Goal: Transaction & Acquisition: Purchase product/service

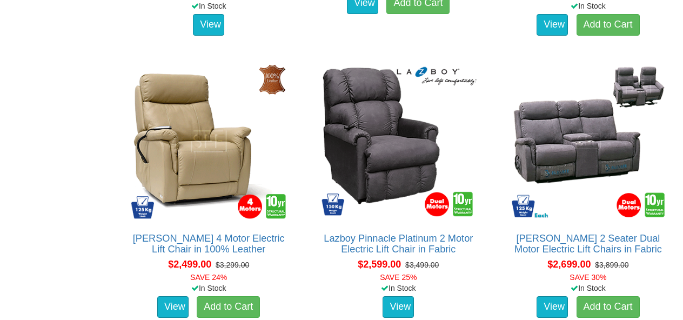
scroll to position [2161, 0]
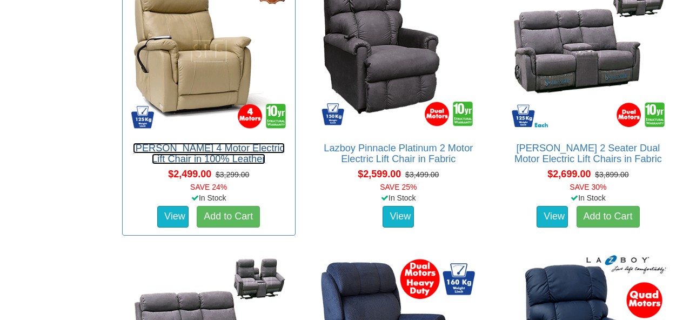
click at [169, 148] on link "[PERSON_NAME] 4 Motor Electric Lift Chair in 100% Leather" at bounding box center [209, 154] width 152 height 22
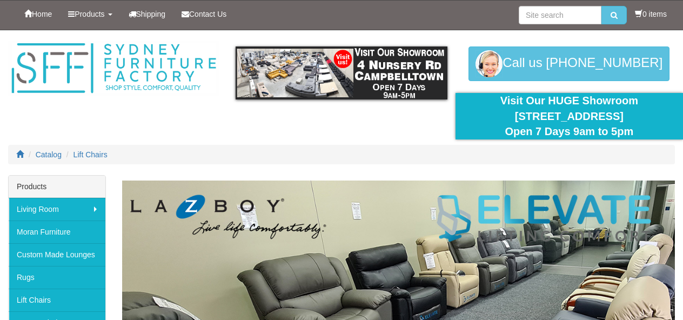
scroll to position [2161, 0]
